Goal: Task Accomplishment & Management: Use online tool/utility

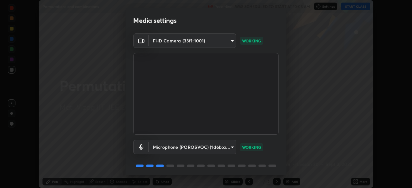
scroll to position [23, 0]
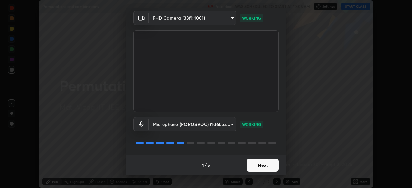
click at [261, 162] on button "Next" at bounding box center [263, 165] width 32 height 13
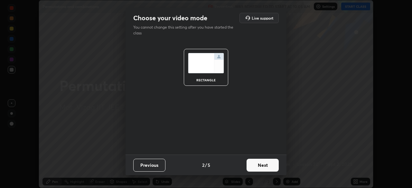
click at [262, 168] on button "Next" at bounding box center [263, 165] width 32 height 13
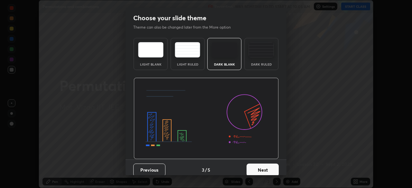
click at [262, 168] on button "Next" at bounding box center [263, 170] width 32 height 13
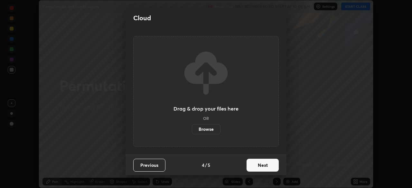
click at [264, 165] on button "Next" at bounding box center [263, 165] width 32 height 13
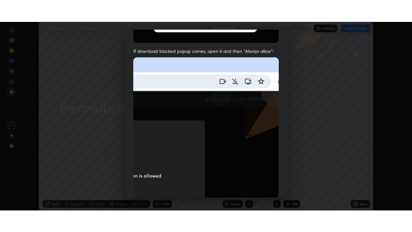
scroll to position [154, 0]
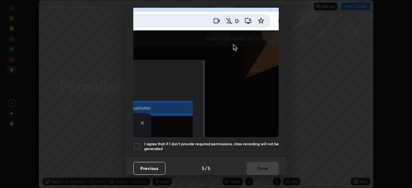
click at [140, 143] on div at bounding box center [137, 147] width 8 height 8
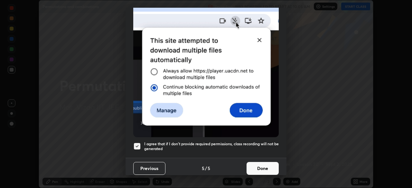
click at [262, 168] on button "Done" at bounding box center [263, 168] width 32 height 13
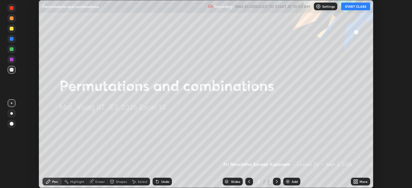
click at [357, 183] on icon at bounding box center [357, 183] width 2 height 2
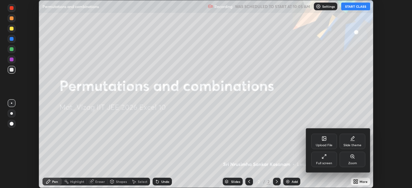
click at [324, 162] on div "Full screen" at bounding box center [324, 163] width 16 height 3
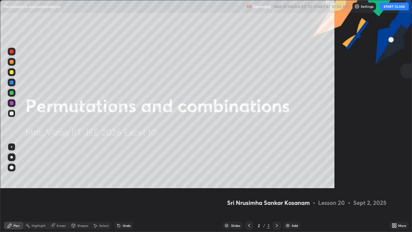
scroll to position [232, 412]
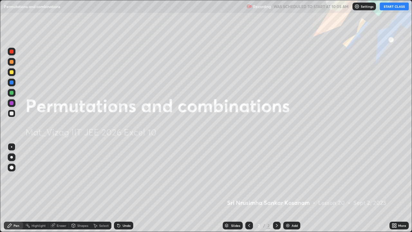
click at [396, 8] on button "START CLASS" at bounding box center [394, 7] width 29 height 8
click at [292, 188] on div "Add" at bounding box center [291, 225] width 17 height 8
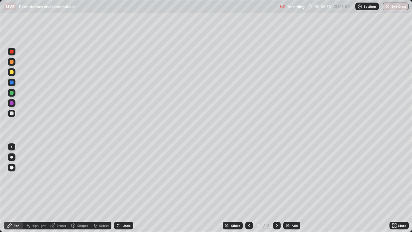
click at [57, 188] on div "Eraser" at bounding box center [62, 225] width 10 height 3
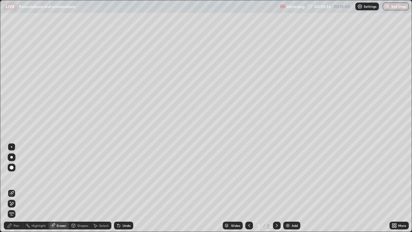
click at [10, 188] on icon at bounding box center [12, 203] width 4 height 3
click at [290, 188] on div "Add" at bounding box center [291, 225] width 17 height 8
click at [16, 188] on div "Pen" at bounding box center [17, 225] width 6 height 3
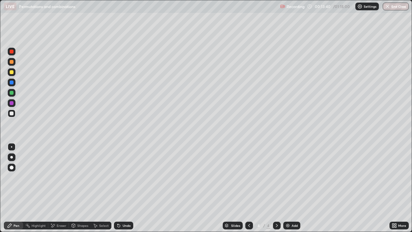
click at [124, 188] on div "Undo" at bounding box center [123, 225] width 19 height 8
click at [61, 188] on div "Eraser" at bounding box center [62, 225] width 10 height 3
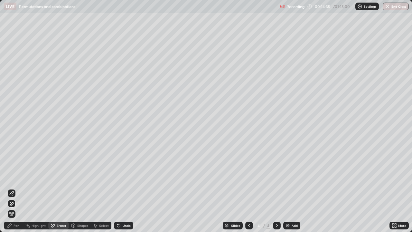
click at [18, 188] on div "Pen" at bounding box center [17, 225] width 6 height 3
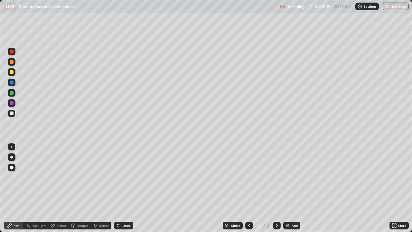
click at [291, 188] on div "Add" at bounding box center [291, 225] width 17 height 8
click at [290, 188] on div "Add" at bounding box center [291, 225] width 17 height 8
click at [292, 188] on div "Add" at bounding box center [295, 225] width 6 height 3
click at [58, 188] on div "Eraser" at bounding box center [62, 225] width 10 height 3
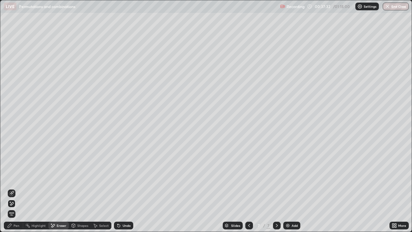
click at [18, 188] on div "Pen" at bounding box center [17, 225] width 6 height 3
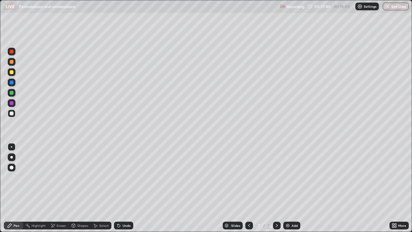
click at [58, 188] on div "Eraser" at bounding box center [62, 225] width 10 height 3
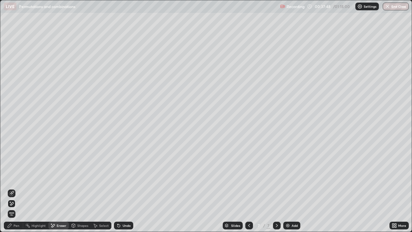
click at [16, 188] on div "Pen" at bounding box center [17, 225] width 6 height 3
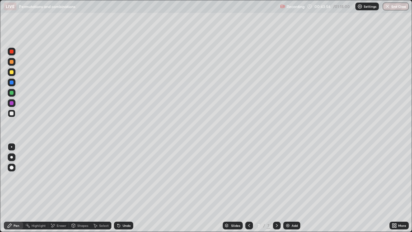
click at [123, 188] on div "Undo" at bounding box center [127, 225] width 8 height 3
click at [129, 188] on div "Undo" at bounding box center [122, 225] width 22 height 13
click at [130, 188] on div "Undo" at bounding box center [122, 225] width 22 height 13
click at [58, 188] on div "Eraser" at bounding box center [62, 225] width 10 height 3
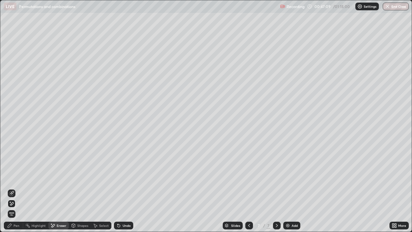
click at [16, 188] on div "Pen" at bounding box center [17, 225] width 6 height 3
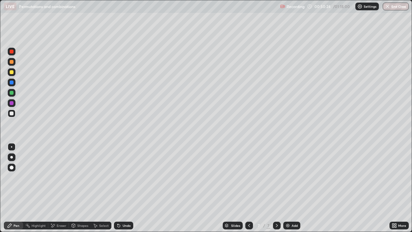
click at [290, 188] on div "Add" at bounding box center [291, 225] width 17 height 8
click at [248, 188] on icon at bounding box center [249, 225] width 2 height 3
click at [276, 188] on icon at bounding box center [277, 225] width 2 height 3
click at [125, 188] on div "Undo" at bounding box center [127, 225] width 8 height 3
click at [51, 188] on icon at bounding box center [51, 223] width 1 height 1
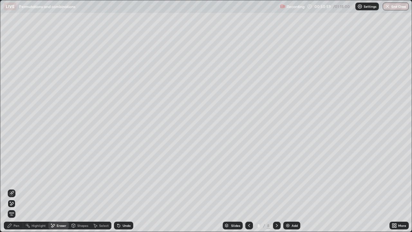
click at [16, 188] on div "Pen" at bounding box center [17, 225] width 6 height 3
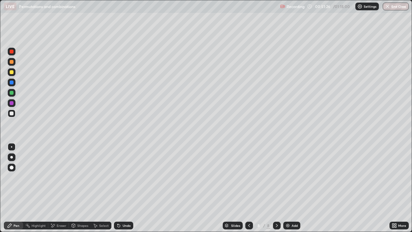
click at [124, 188] on div "Undo" at bounding box center [127, 225] width 8 height 3
click at [123, 188] on div "Undo" at bounding box center [127, 225] width 8 height 3
click at [124, 188] on div "Undo" at bounding box center [127, 225] width 8 height 3
click at [125, 188] on div "Undo" at bounding box center [127, 225] width 8 height 3
click at [292, 188] on div "Add" at bounding box center [295, 225] width 6 height 3
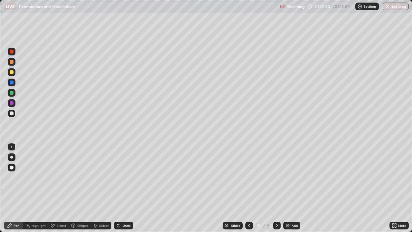
click at [295, 188] on div "Add" at bounding box center [291, 225] width 17 height 8
click at [275, 188] on icon at bounding box center [276, 225] width 5 height 5
click at [290, 188] on div "Add" at bounding box center [291, 225] width 17 height 8
click at [292, 188] on div "Add" at bounding box center [295, 225] width 6 height 3
click at [248, 188] on icon at bounding box center [249, 225] width 5 height 5
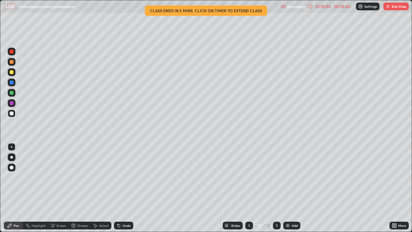
click at [249, 188] on icon at bounding box center [249, 225] width 2 height 3
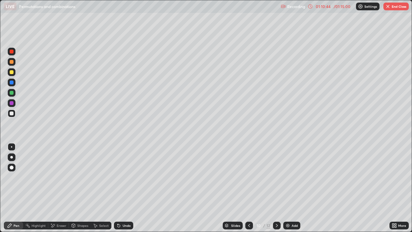
click at [85, 188] on div "Shapes" at bounding box center [82, 225] width 11 height 3
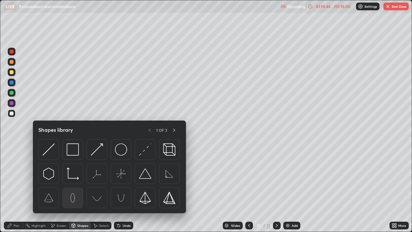
click at [71, 188] on img at bounding box center [73, 198] width 12 height 12
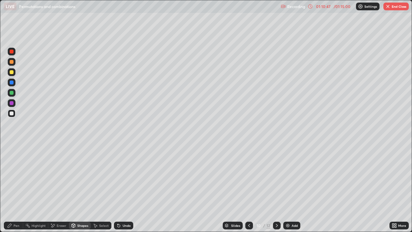
click at [124, 188] on div "Undo" at bounding box center [127, 225] width 8 height 3
click at [403, 7] on button "End Class" at bounding box center [395, 7] width 25 height 8
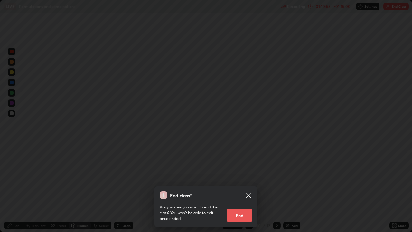
click at [235, 188] on button "End" at bounding box center [240, 215] width 26 height 13
click at [239, 188] on div "End class? Are you sure you want to end the class? You won’t be able to edit on…" at bounding box center [206, 116] width 412 height 232
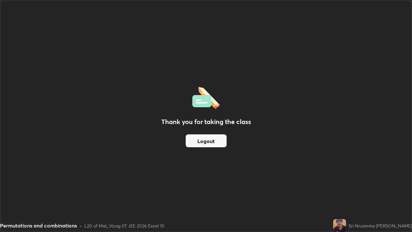
click at [212, 139] on button "Logout" at bounding box center [206, 140] width 41 height 13
click at [217, 143] on button "Logout" at bounding box center [206, 140] width 41 height 13
